Goal: Use online tool/utility: Utilize a website feature to perform a specific function

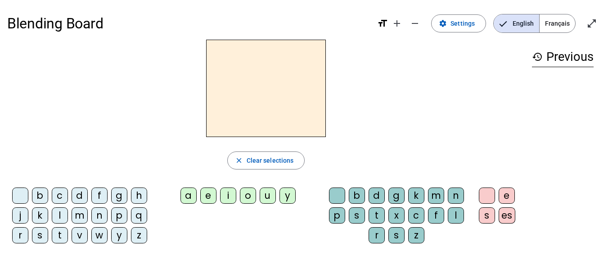
click at [556, 28] on span "Français" at bounding box center [558, 23] width 36 height 18
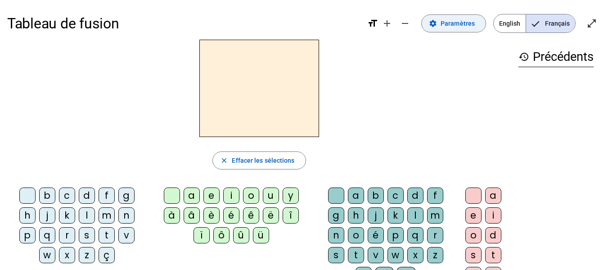
click at [469, 23] on span "Paramètres" at bounding box center [458, 23] width 34 height 11
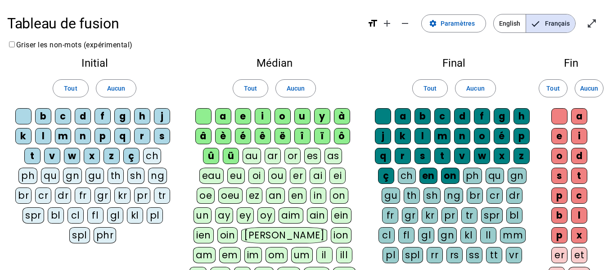
click at [544, 27] on span "Français" at bounding box center [550, 23] width 49 height 18
click at [460, 27] on span "Paramètres" at bounding box center [458, 23] width 34 height 11
click at [469, 53] on div "Final Tout Aucun a b c d f g h j k l m n o é p q r s t v w x z ç ch en on ph qu…" at bounding box center [454, 161] width 175 height 223
click at [592, 25] on mat-icon "open_in_full" at bounding box center [591, 23] width 11 height 11
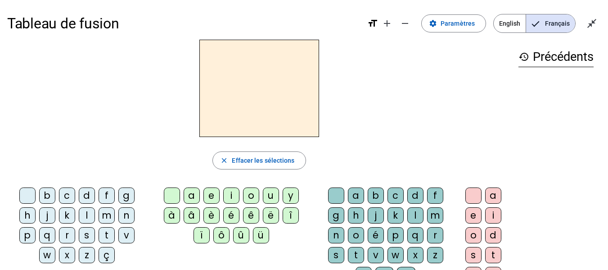
click at [387, 134] on div at bounding box center [259, 88] width 504 height 97
click at [52, 194] on div "b" at bounding box center [47, 195] width 16 height 16
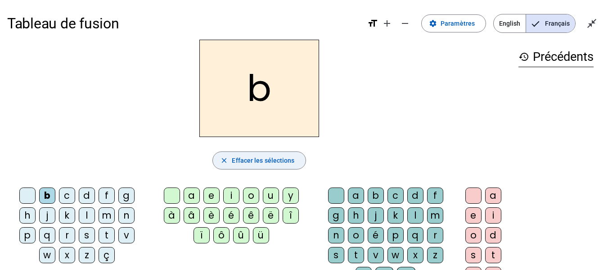
click at [278, 158] on span "Effacer les sélections" at bounding box center [263, 160] width 63 height 11
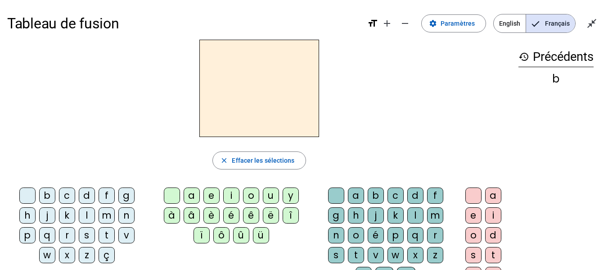
click at [89, 217] on div "l" at bounding box center [87, 215] width 16 height 16
click at [193, 194] on div "a" at bounding box center [192, 195] width 16 height 16
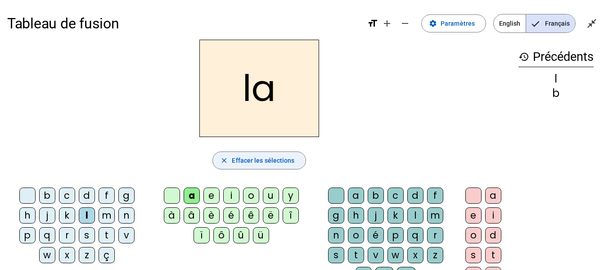
click at [283, 167] on span "button" at bounding box center [259, 160] width 92 height 22
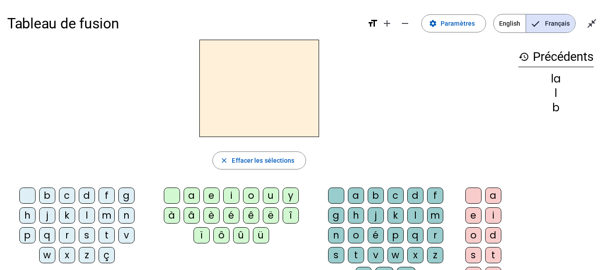
click at [88, 212] on div "l" at bounding box center [87, 215] width 16 height 16
click at [189, 197] on div "a" at bounding box center [192, 195] width 16 height 16
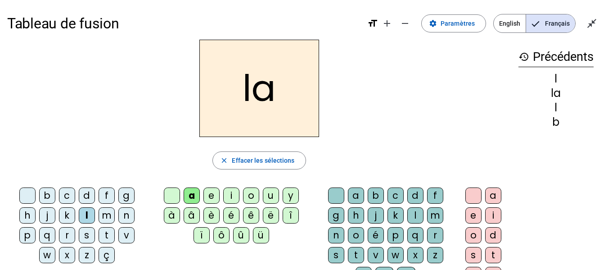
click at [212, 195] on div "e" at bounding box center [211, 195] width 16 height 16
click at [268, 194] on div "u" at bounding box center [271, 195] width 16 height 16
click at [109, 239] on div "t" at bounding box center [107, 235] width 16 height 16
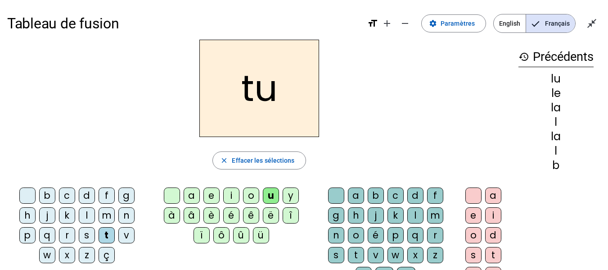
click at [212, 196] on div "e" at bounding box center [211, 195] width 16 height 16
click at [188, 198] on div "a" at bounding box center [192, 195] width 16 height 16
